Goal: Transaction & Acquisition: Purchase product/service

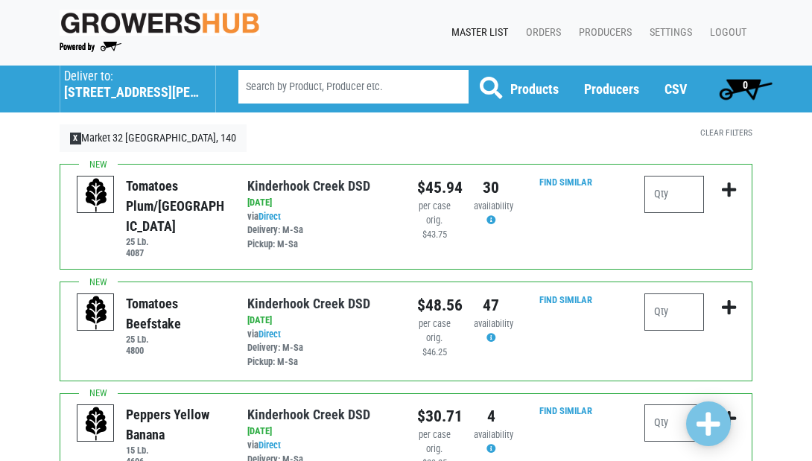
click at [86, 87] on h5 "555 Hubbard Avenue" at bounding box center [132, 92] width 136 height 16
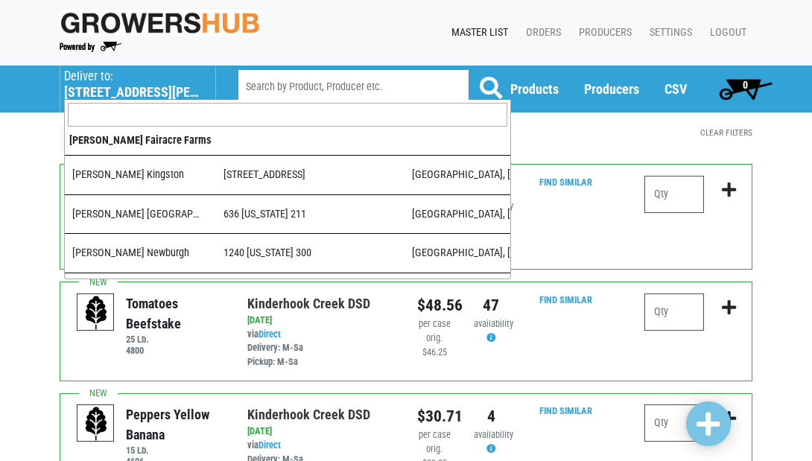
scroll to position [759, 0]
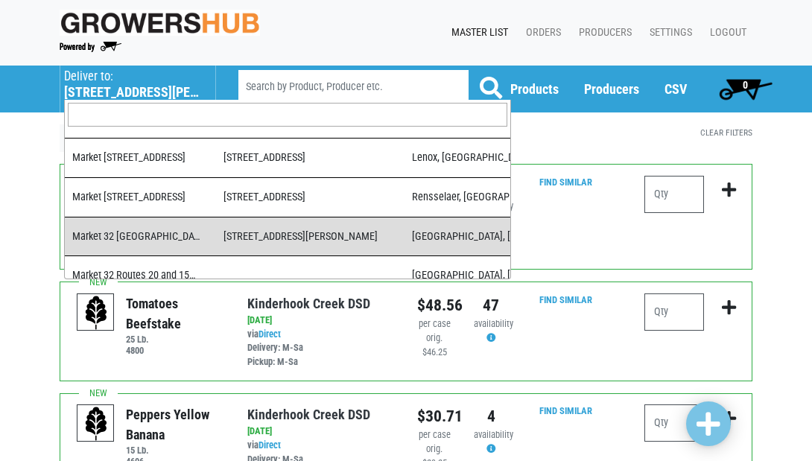
click at [106, 113] on input "search" at bounding box center [287, 115] width 439 height 24
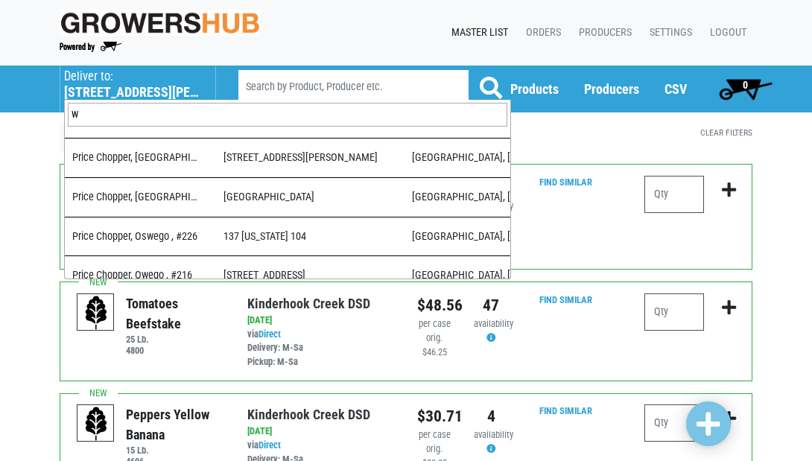
scroll to position [0, 0]
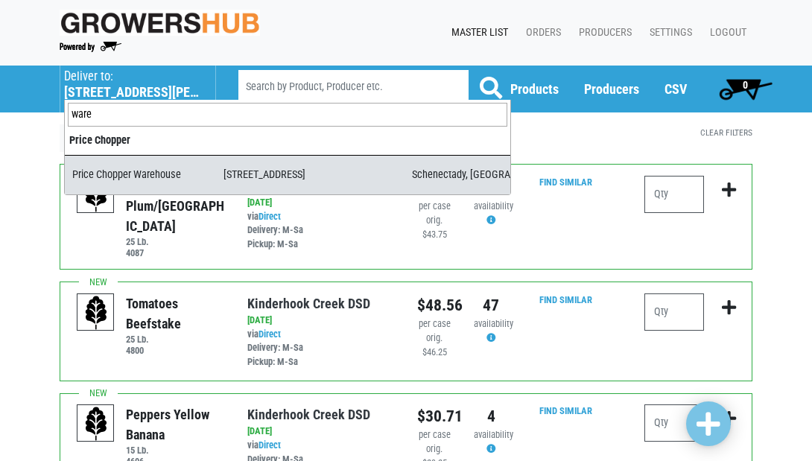
type input "ware"
select select "09c8e42b-1de4-48c1-8f2a-bab80d96e56e"
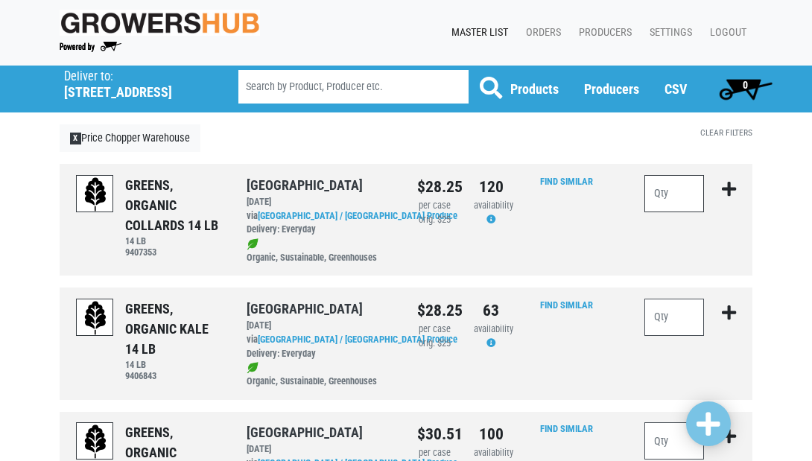
click at [678, 205] on input "number" at bounding box center [674, 193] width 60 height 37
type input "8"
click at [667, 313] on input "number" at bounding box center [674, 317] width 60 height 37
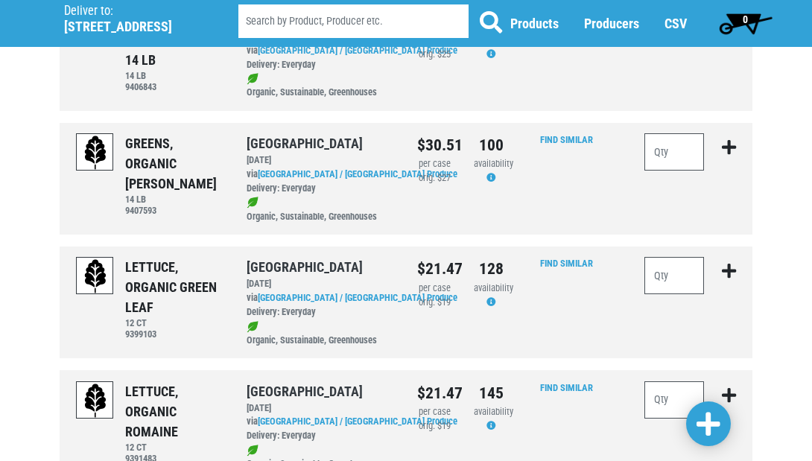
scroll to position [290, 0]
type input "20"
click at [678, 279] on input "number" at bounding box center [674, 274] width 60 height 37
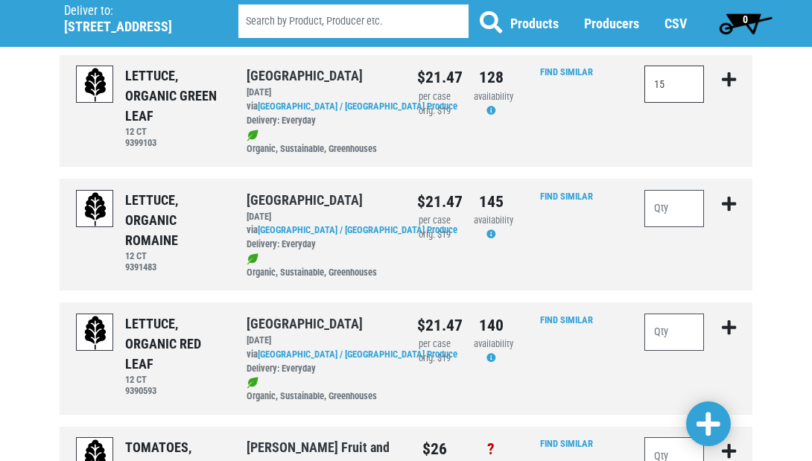
scroll to position [485, 0]
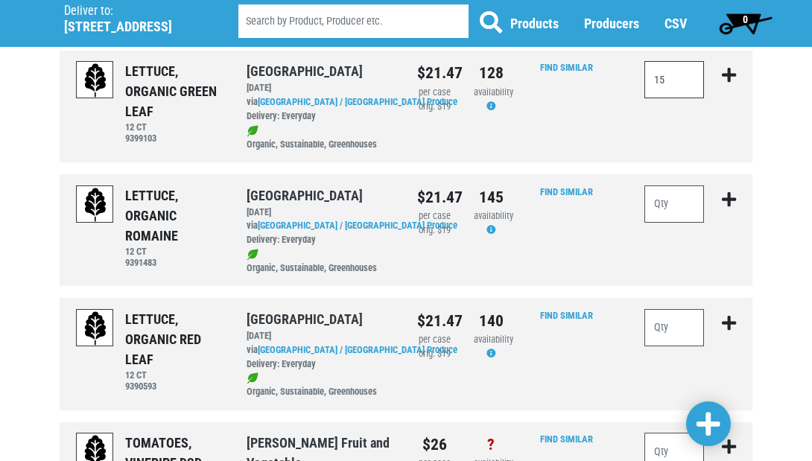
type input "15"
click at [684, 193] on input "number" at bounding box center [674, 203] width 60 height 37
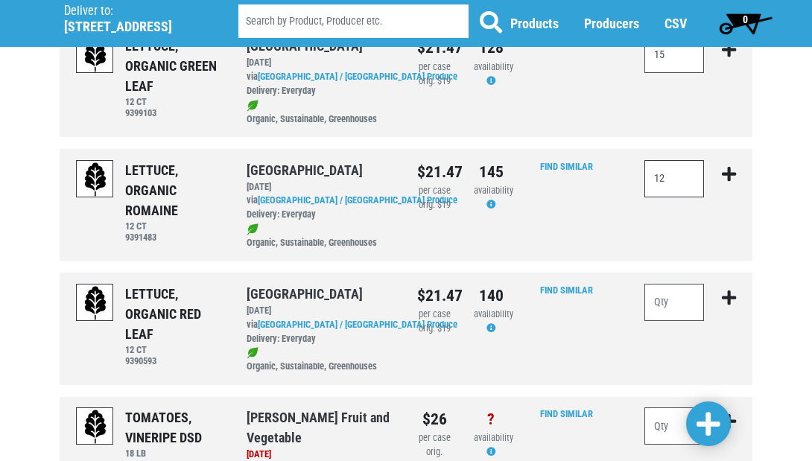
scroll to position [510, 0]
type input "12"
click at [672, 288] on input "number" at bounding box center [674, 302] width 60 height 37
type input "12"
click at [716, 428] on span at bounding box center [708, 424] width 24 height 27
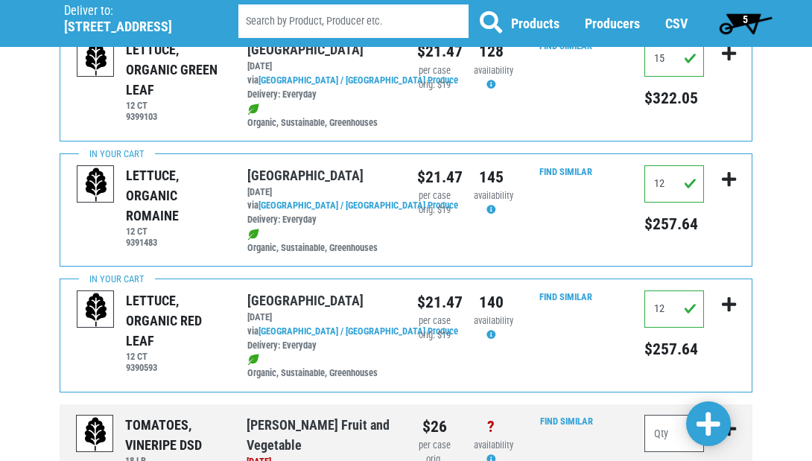
click at [738, 20] on span "5" at bounding box center [745, 23] width 66 height 30
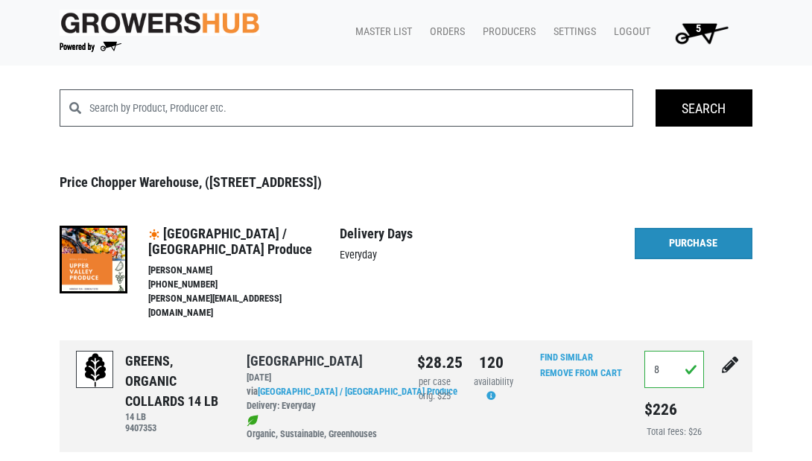
click at [703, 233] on link "Purchase" at bounding box center [693, 243] width 118 height 31
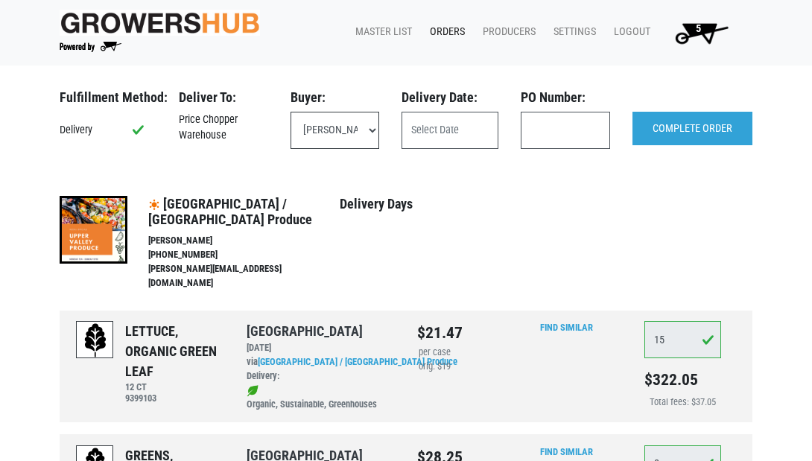
select select "eadb7b86-3440-4ccf-b1a2-9cf7cd704454"
click at [414, 138] on input "text" at bounding box center [449, 130] width 97 height 37
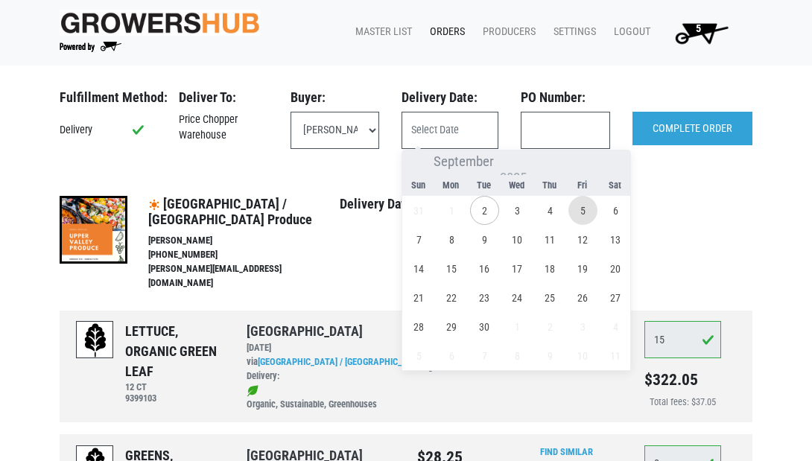
click at [587, 208] on span "5" at bounding box center [582, 210] width 29 height 29
type input "2025-09-05"
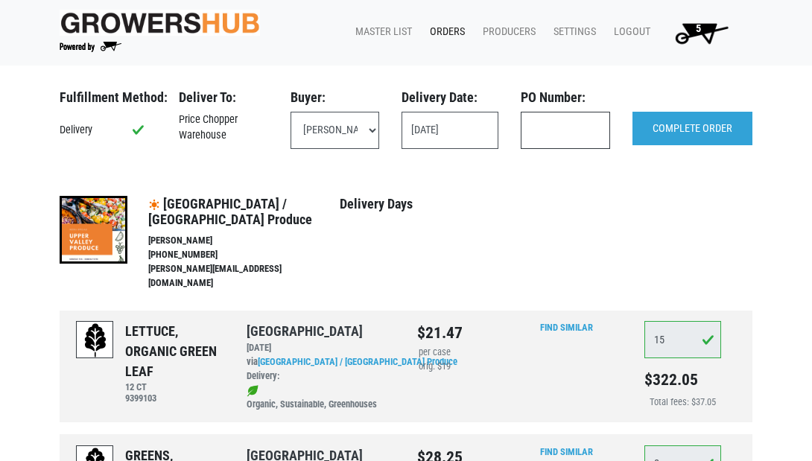
click at [565, 130] on input "text" at bounding box center [564, 130] width 89 height 37
type input "111321"
click at [695, 124] on input "COMPLETE ORDER" at bounding box center [692, 129] width 120 height 34
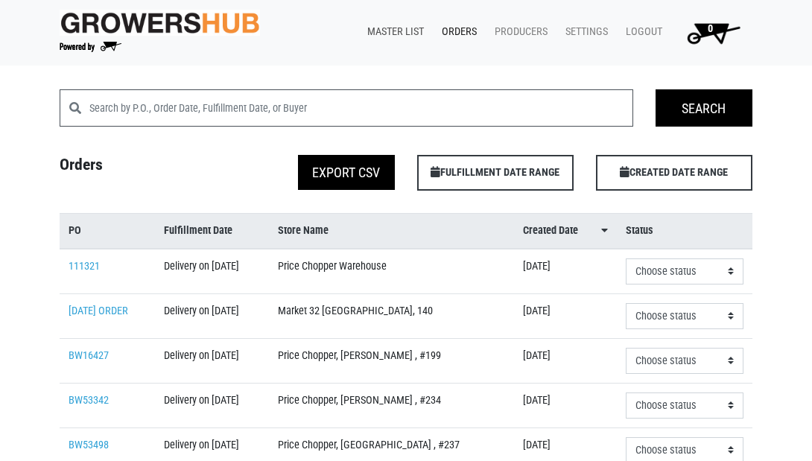
click at [375, 24] on link "Master List" at bounding box center [392, 32] width 74 height 28
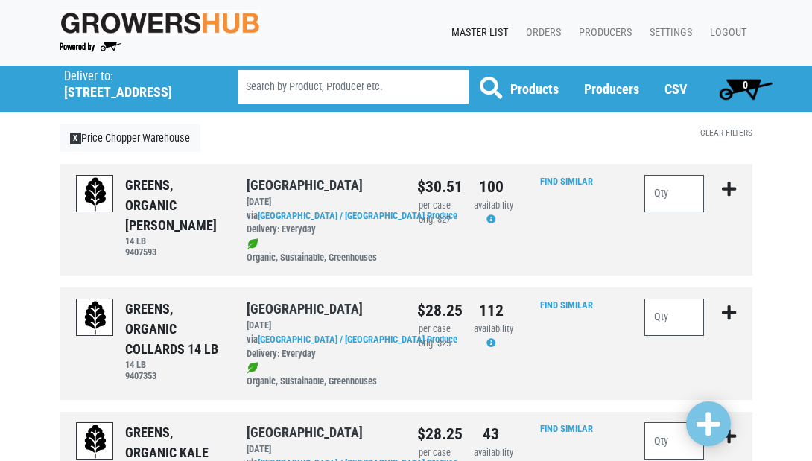
click at [464, 30] on link "Master List" at bounding box center [476, 33] width 74 height 28
click at [55, 10] on div "Growers Hub 0 Master List Orders Producers Settings Logout" at bounding box center [405, 33] width 715 height 54
